Goal: Information Seeking & Learning: Check status

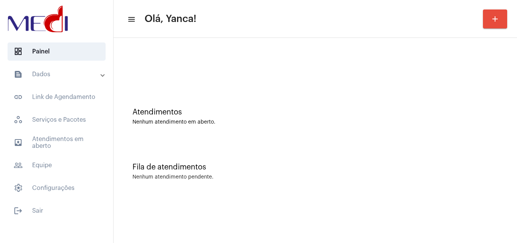
click at [54, 75] on mat-panel-title "text_snippet_outlined Dados" at bounding box center [57, 74] width 87 height 9
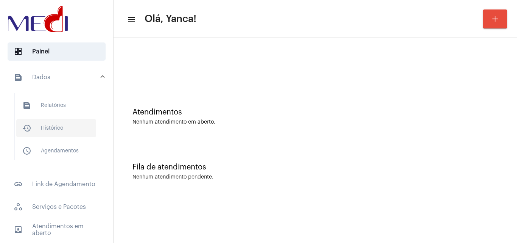
click at [58, 126] on span "history_outlined Histórico" at bounding box center [56, 128] width 80 height 18
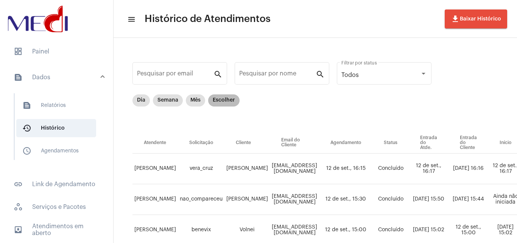
click at [216, 98] on mat-chip "Escolher" at bounding box center [223, 100] width 31 height 12
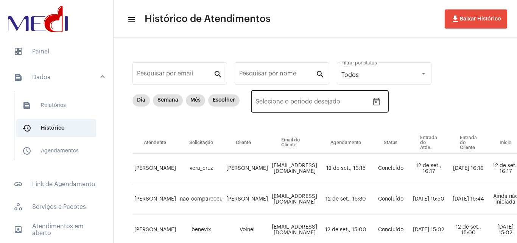
click at [378, 99] on icon "Open calendar" at bounding box center [376, 102] width 7 height 8
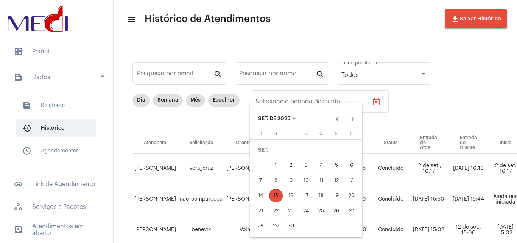
click at [276, 160] on div "1" at bounding box center [276, 165] width 14 height 14
type input "[DATE]"
drag, startPoint x: 277, startPoint y: 198, endPoint x: 276, endPoint y: 193, distance: 4.6
click at [277, 198] on div "15" at bounding box center [276, 195] width 14 height 14
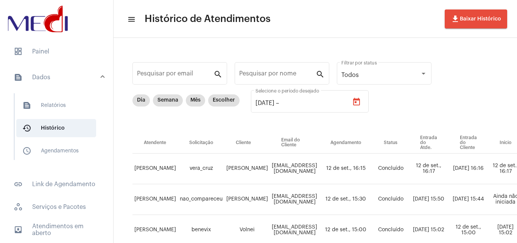
type input "[DATE]"
click at [283, 79] on div "Pesquisar por nome" at bounding box center [277, 73] width 76 height 24
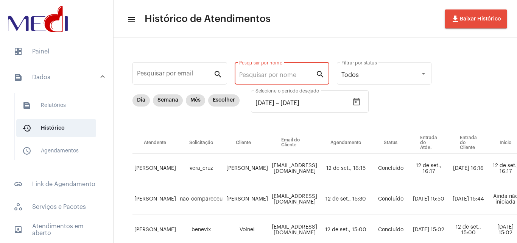
paste input "[PERSON_NAME] RENOSTO"
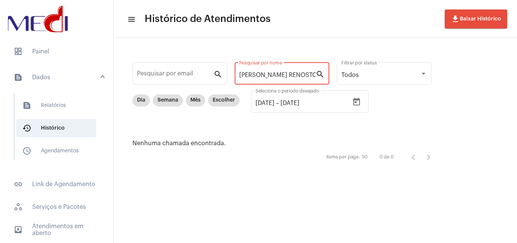
scroll to position [0, 22]
drag, startPoint x: 274, startPoint y: 73, endPoint x: 517, endPoint y: 91, distance: 243.6
click at [517, 91] on div "Pesquisar por email search [PERSON_NAME] RENOSTO Pesquisar por nome search Todo…" at bounding box center [315, 112] width 403 height 149
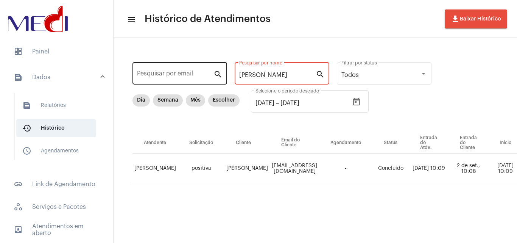
drag, startPoint x: 277, startPoint y: 75, endPoint x: 154, endPoint y: 68, distance: 123.5
click at [156, 68] on div "Pesquisar por email search [PERSON_NAME] por nome search Todos Filtrar por stat…" at bounding box center [440, 130] width 638 height 171
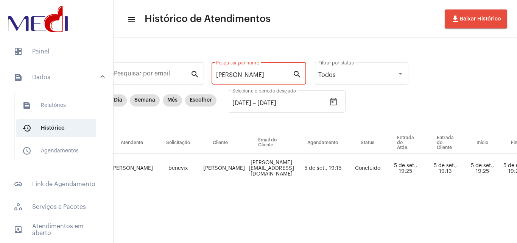
scroll to position [0, 18]
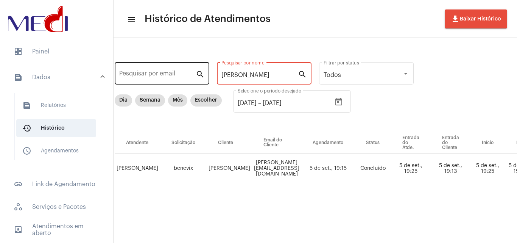
drag, startPoint x: 273, startPoint y: 75, endPoint x: 176, endPoint y: 65, distance: 97.3
click at [176, 66] on div "Pesquisar por email search [PERSON_NAME] por nome search Todos Filtrar por stat…" at bounding box center [422, 130] width 638 height 171
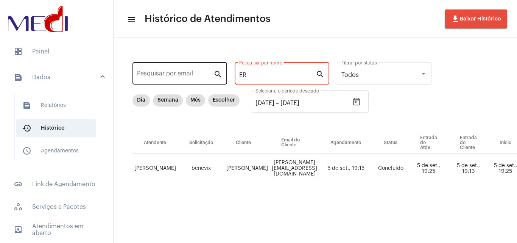
type input "E"
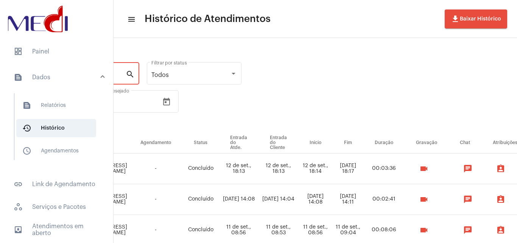
scroll to position [0, 191]
type input "[PERSON_NAME]"
click at [428, 168] on mat-icon "videocam" at bounding box center [422, 168] width 9 height 9
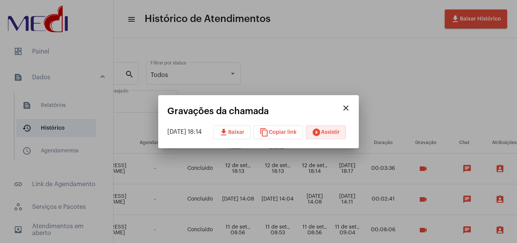
click at [321, 132] on mat-icon "play_circle_filled" at bounding box center [316, 132] width 9 height 9
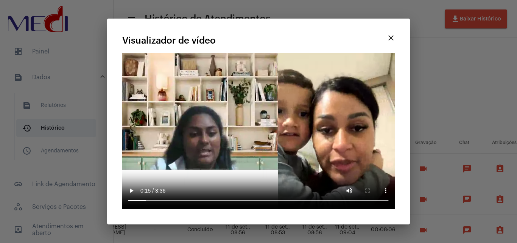
click at [389, 35] on mat-icon "close" at bounding box center [390, 37] width 9 height 9
